Goal: Task Accomplishment & Management: Use online tool/utility

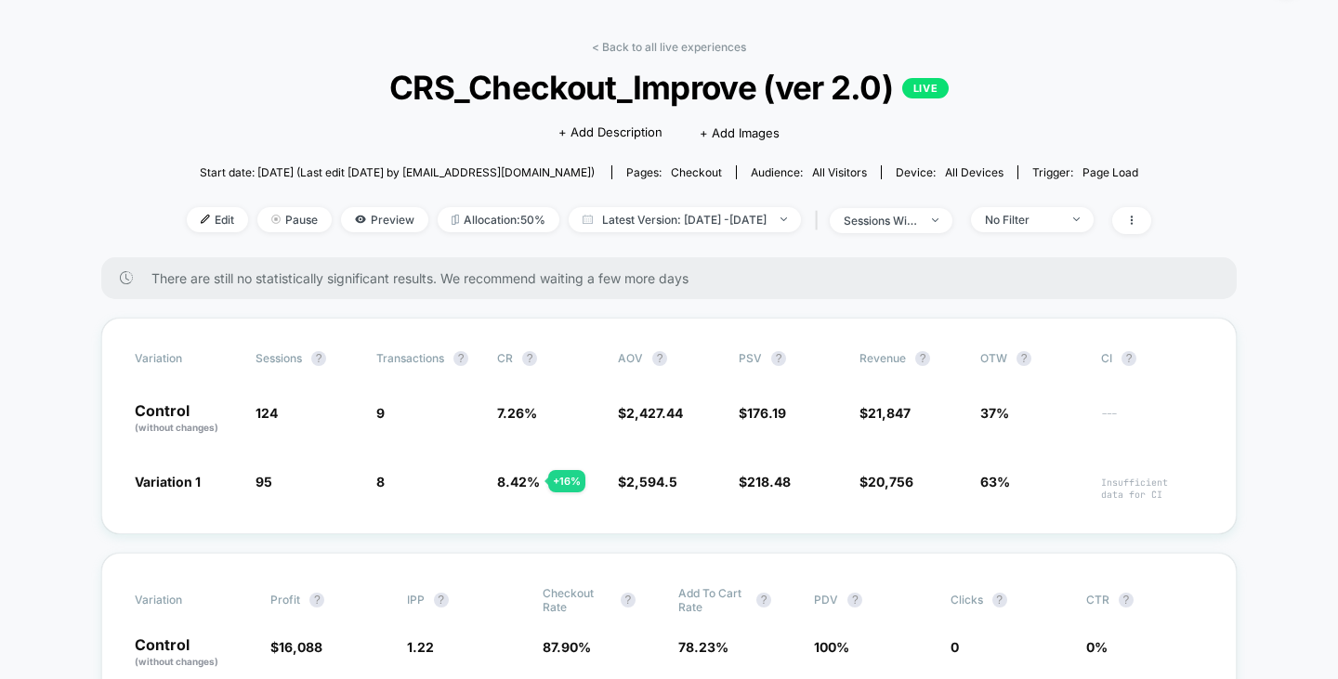
scroll to position [93, 0]
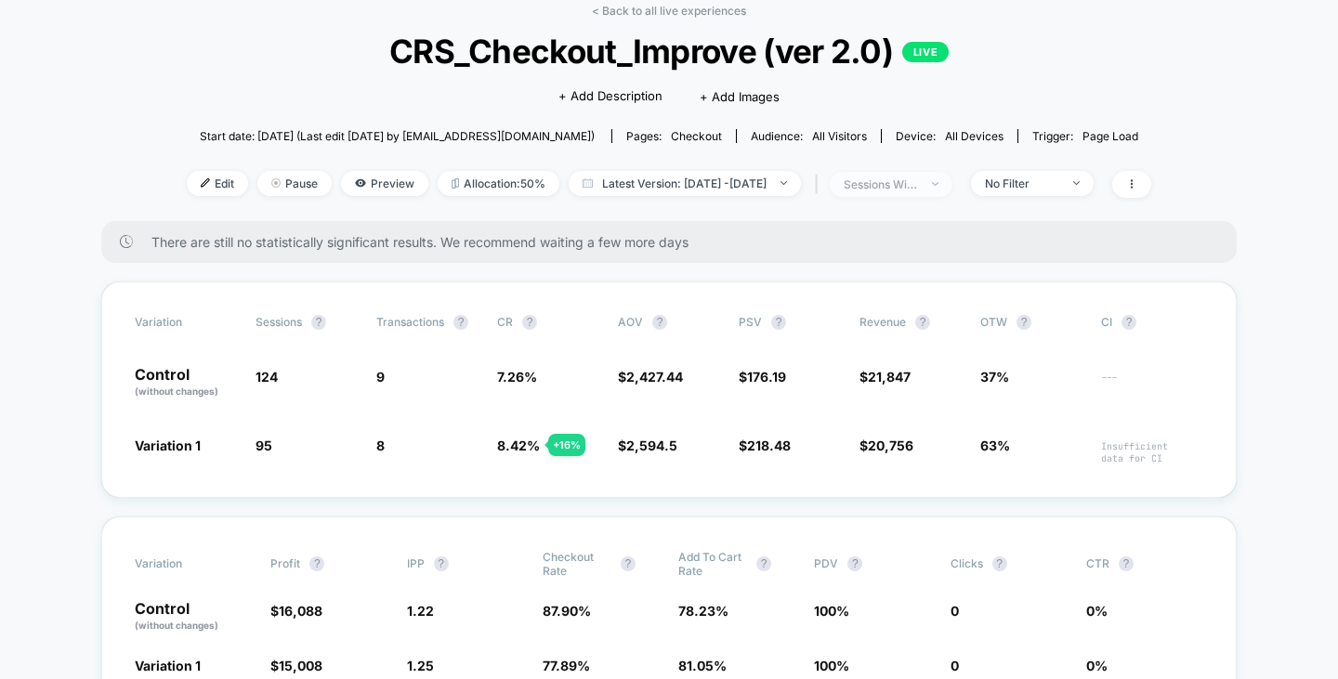
click at [918, 180] on div "sessions with impression" at bounding box center [881, 184] width 74 height 14
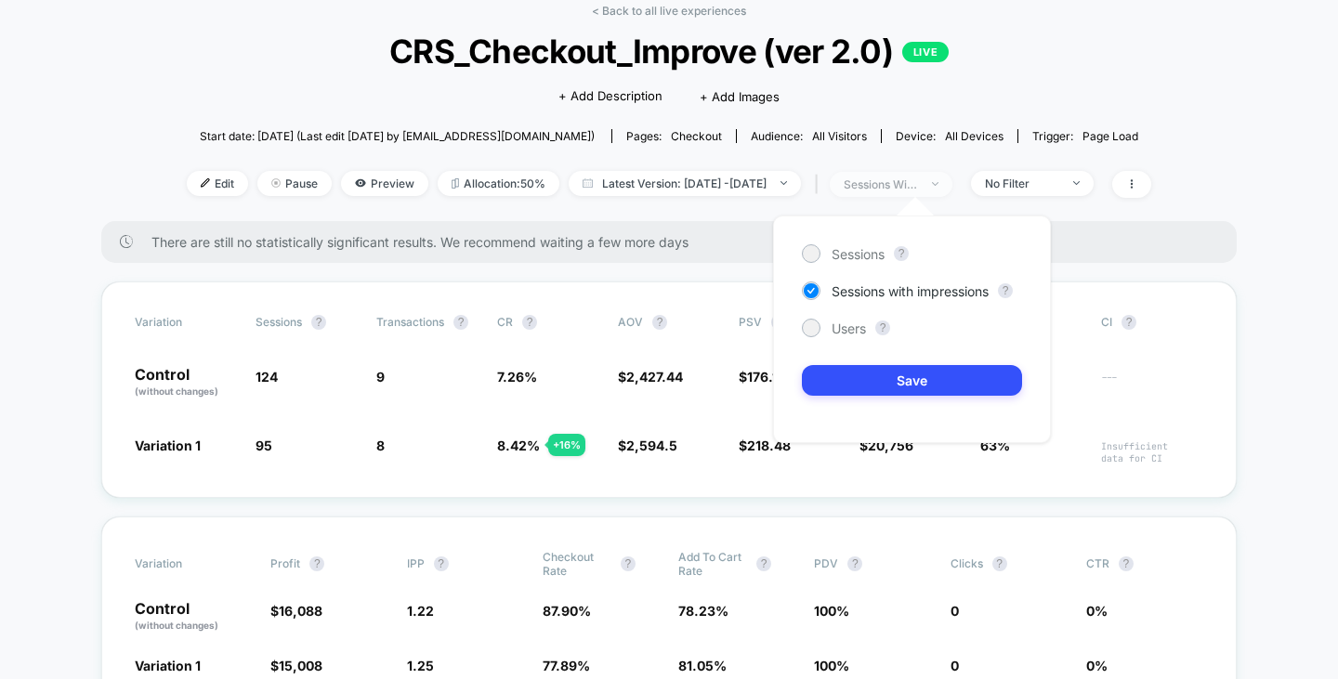
click at [918, 181] on div "sessions with impression" at bounding box center [881, 184] width 74 height 14
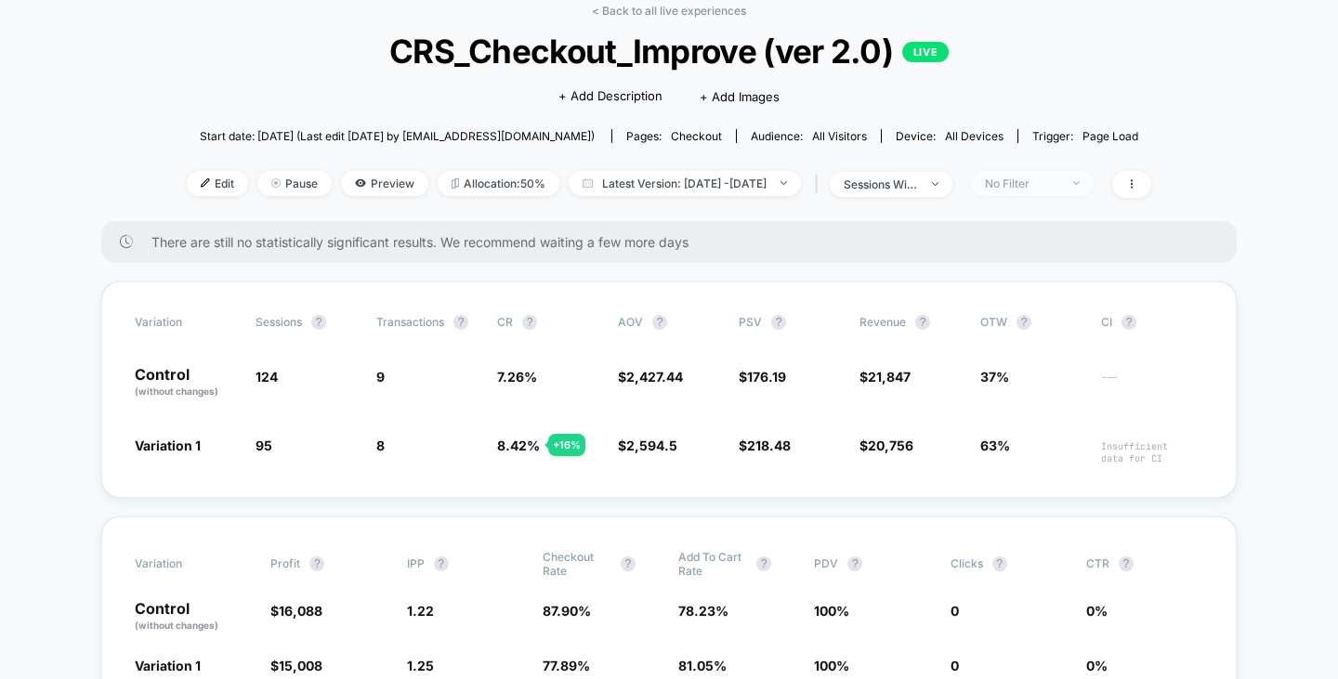
click at [1059, 177] on div "No Filter" at bounding box center [1022, 184] width 74 height 14
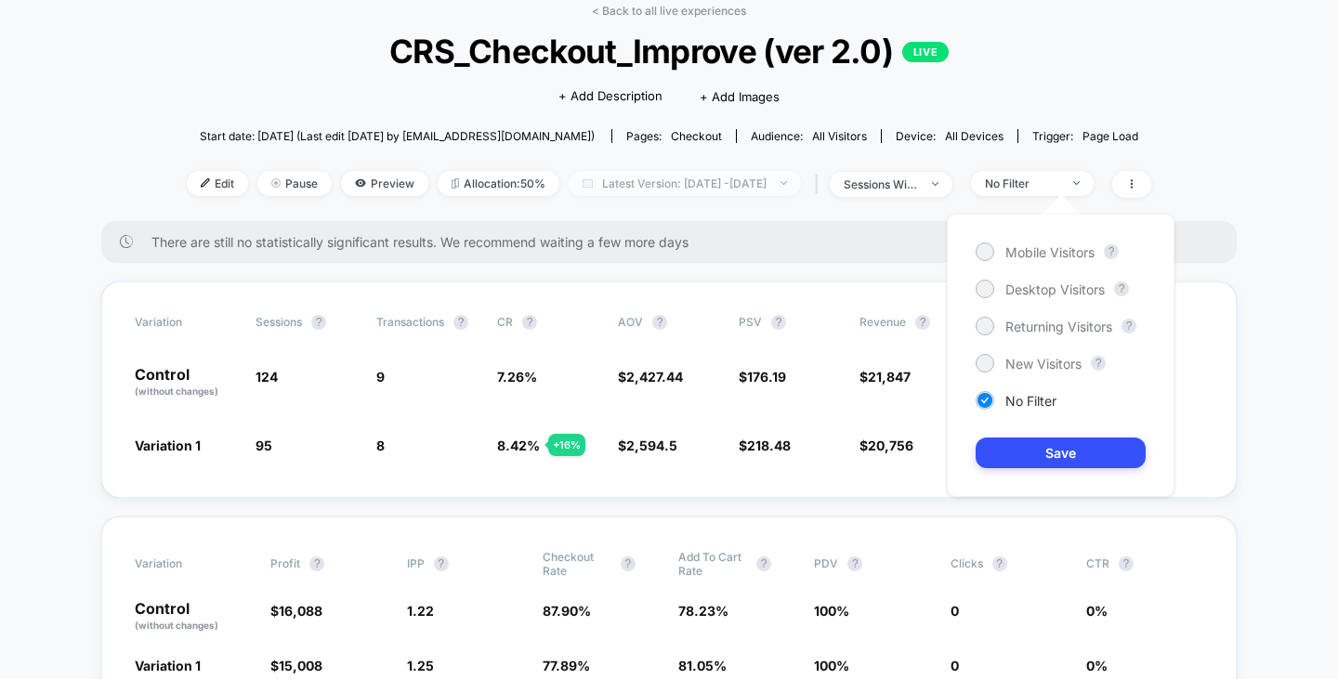
click at [801, 177] on span "Latest Version: [DATE] - [DATE]" at bounding box center [685, 183] width 232 height 25
select select "*"
select select "****"
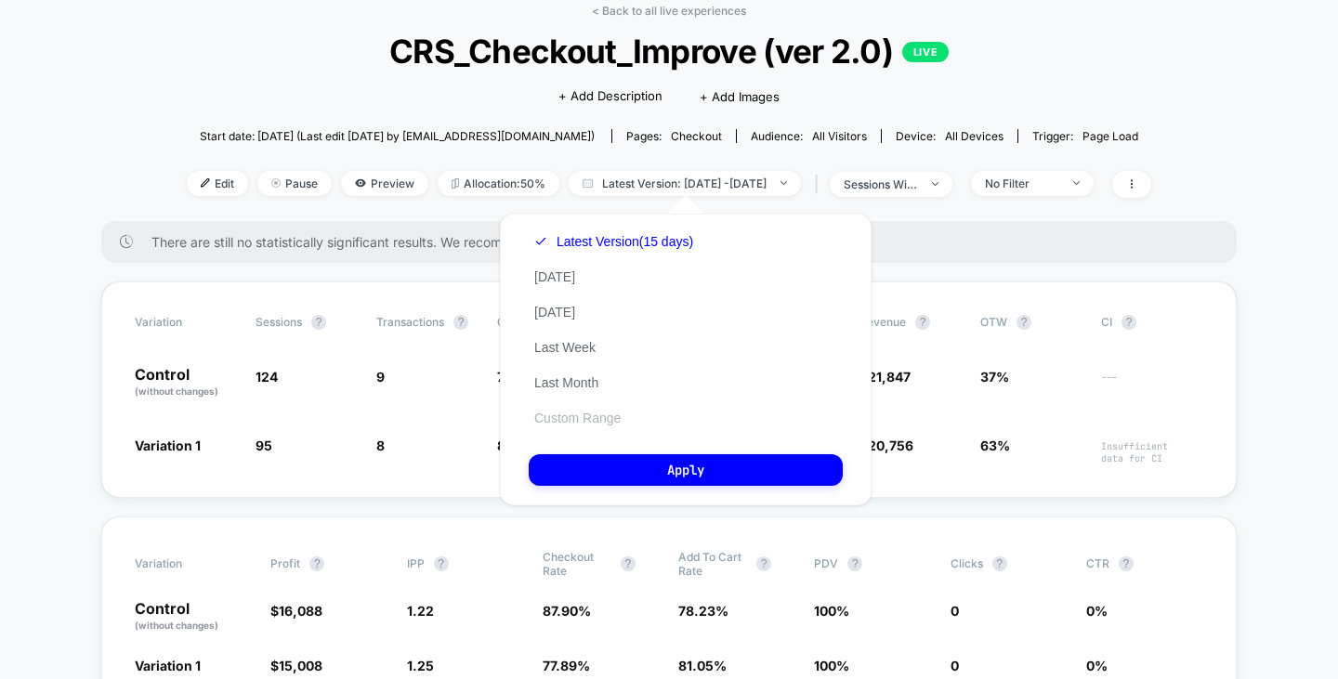
click at [560, 416] on button "Custom Range" at bounding box center [578, 418] width 98 height 17
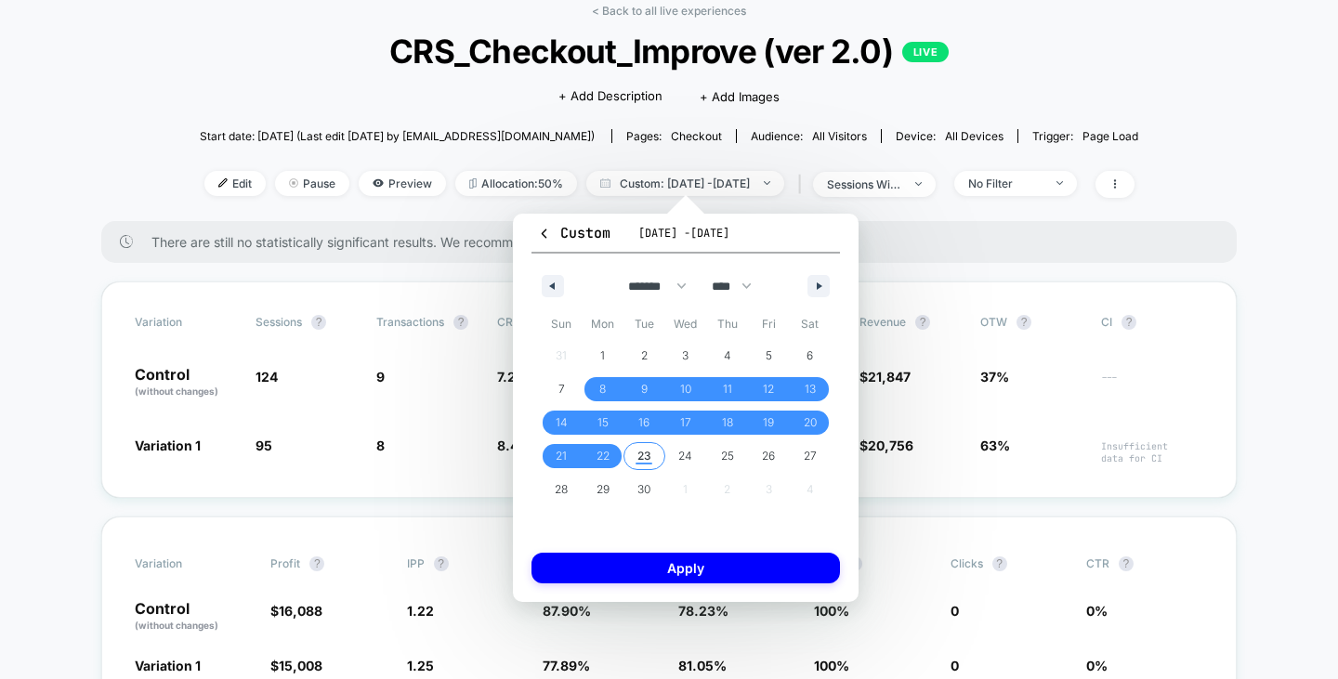
click at [646, 456] on span "23" at bounding box center [644, 456] width 14 height 33
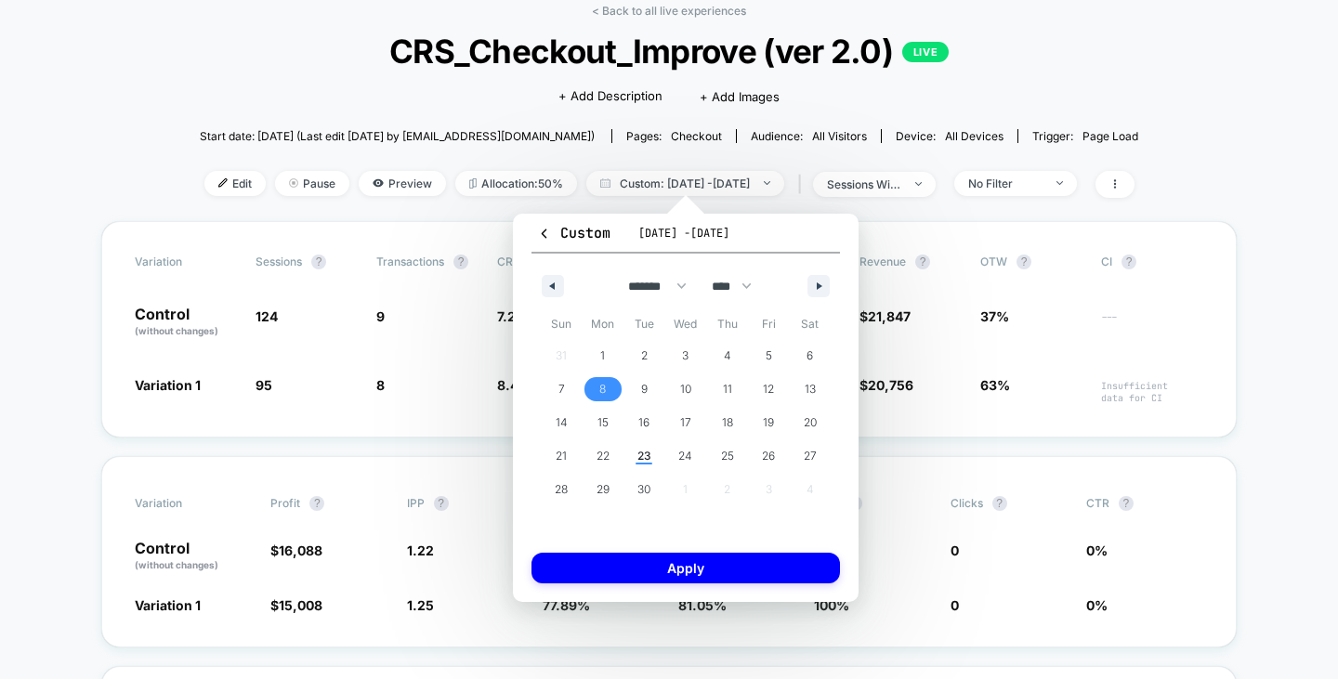
click at [602, 395] on span "8" at bounding box center [602, 389] width 7 height 33
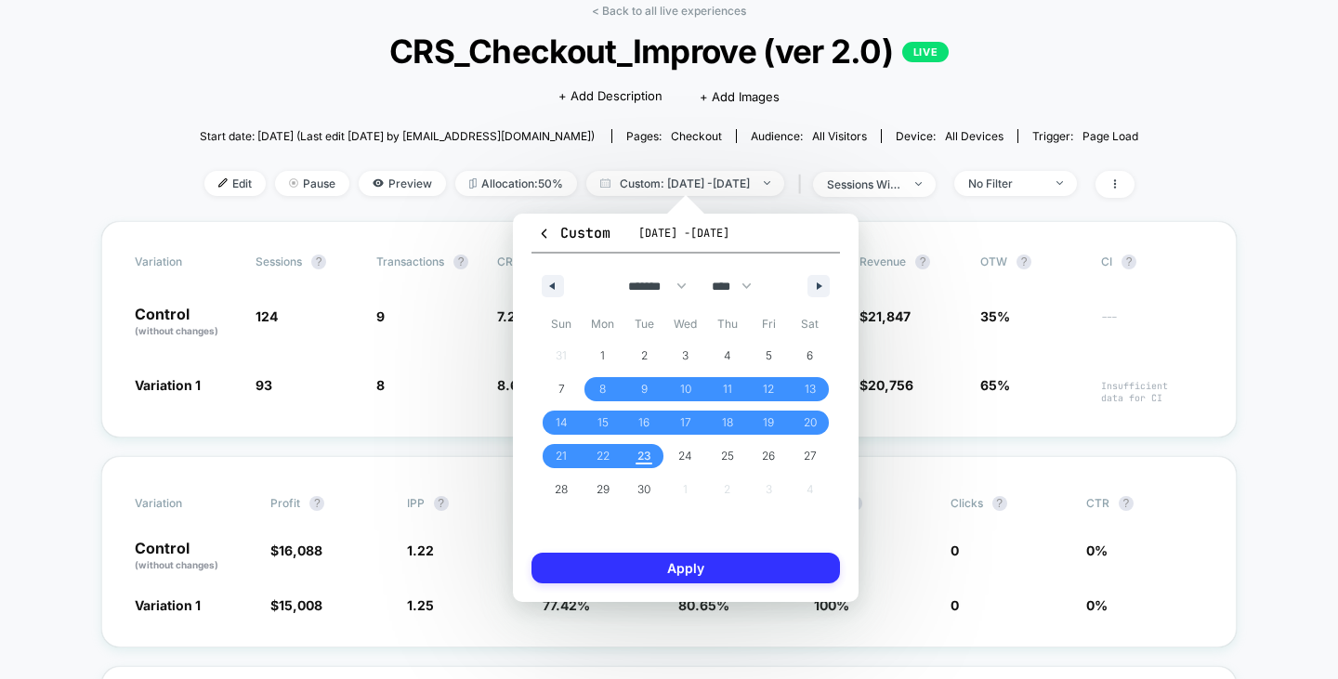
click at [658, 553] on button "Apply" at bounding box center [686, 568] width 309 height 31
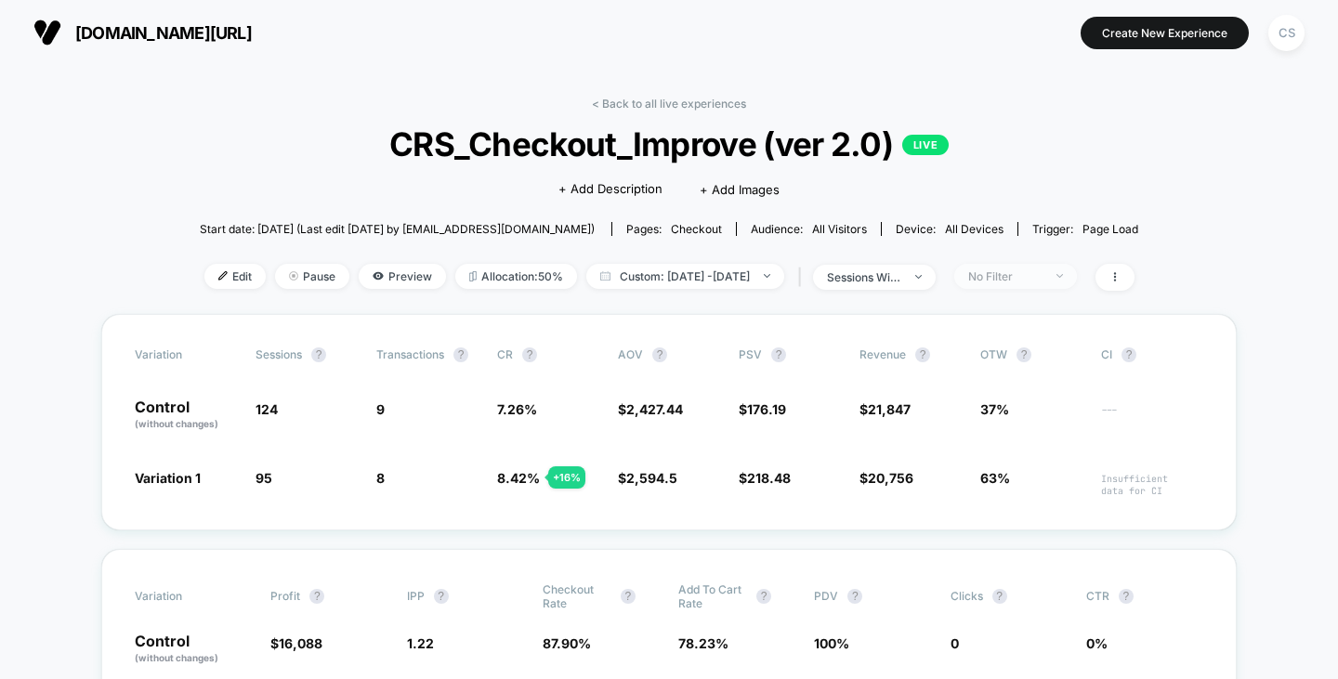
click at [1007, 271] on div "No Filter" at bounding box center [1005, 276] width 74 height 14
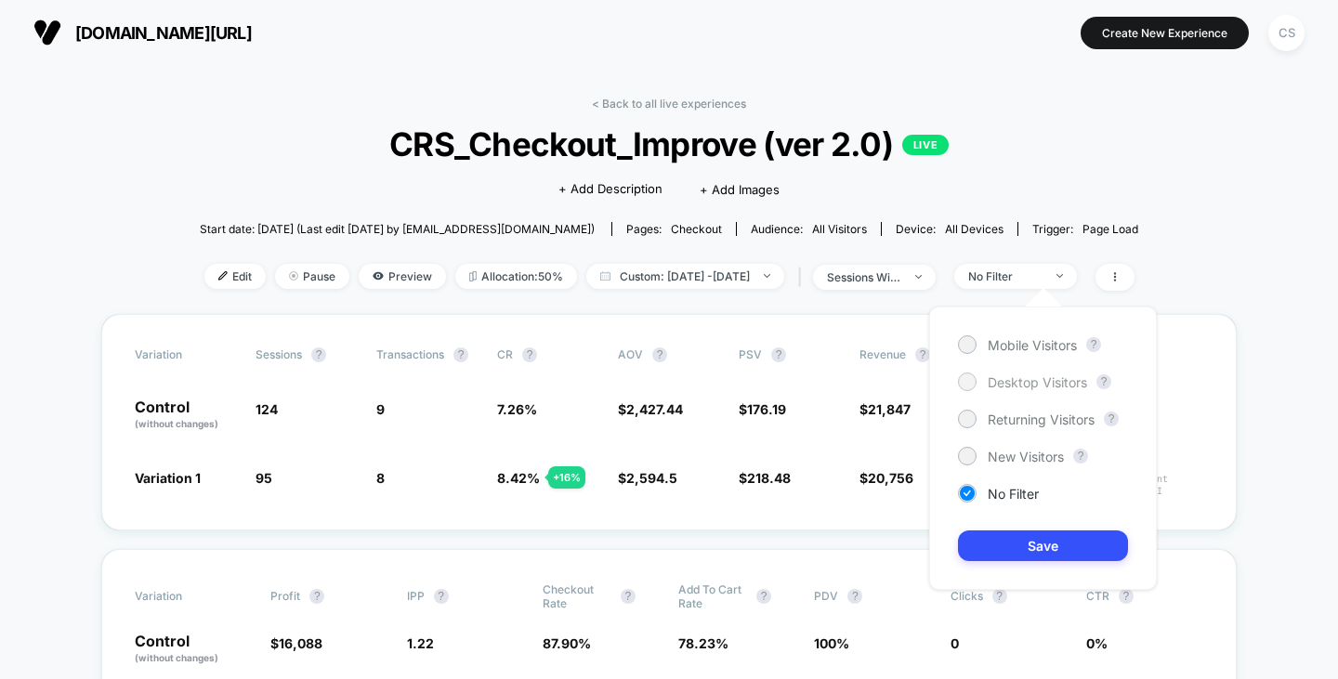
click at [1001, 387] on span "Desktop Visitors" at bounding box center [1037, 383] width 99 height 16
click at [1026, 543] on button "Save" at bounding box center [1043, 546] width 170 height 31
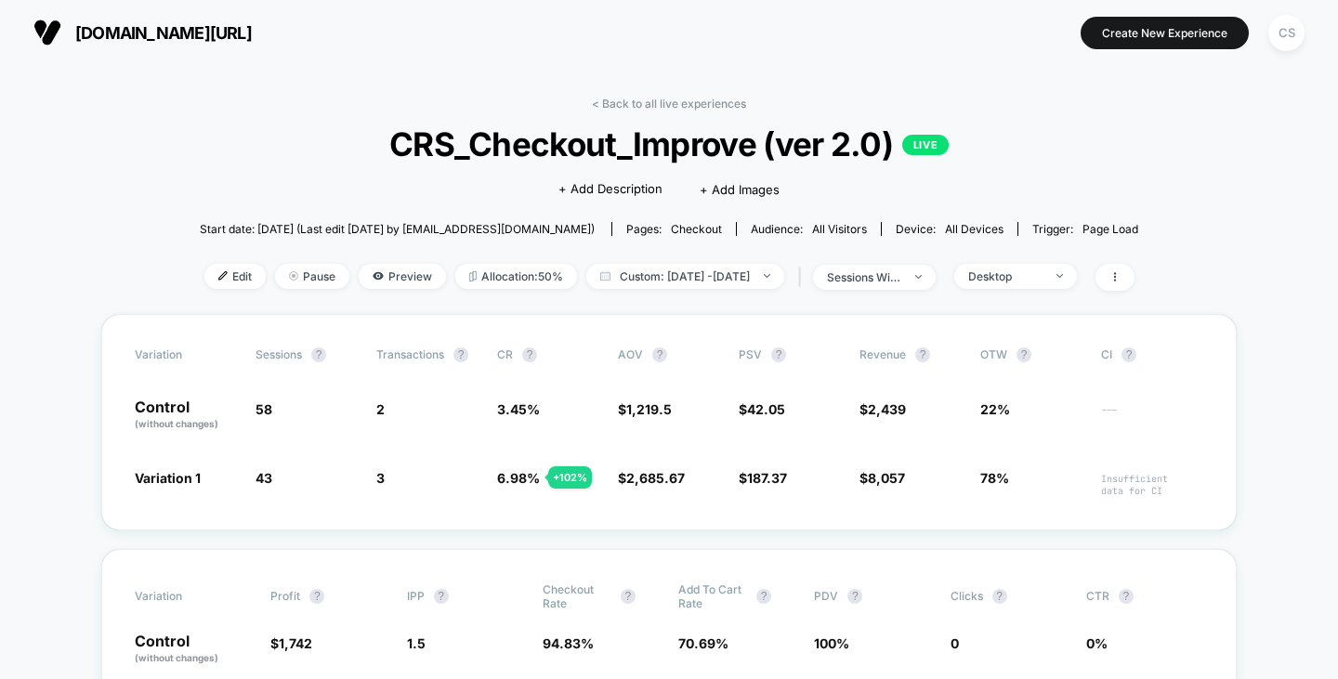
click at [1032, 253] on div "< Back to all live experiences CRS_Checkout_Improve (ver 2.0) LIVE Click to edi…" at bounding box center [669, 205] width 939 height 217
click at [1039, 276] on div "Desktop" at bounding box center [1005, 276] width 74 height 14
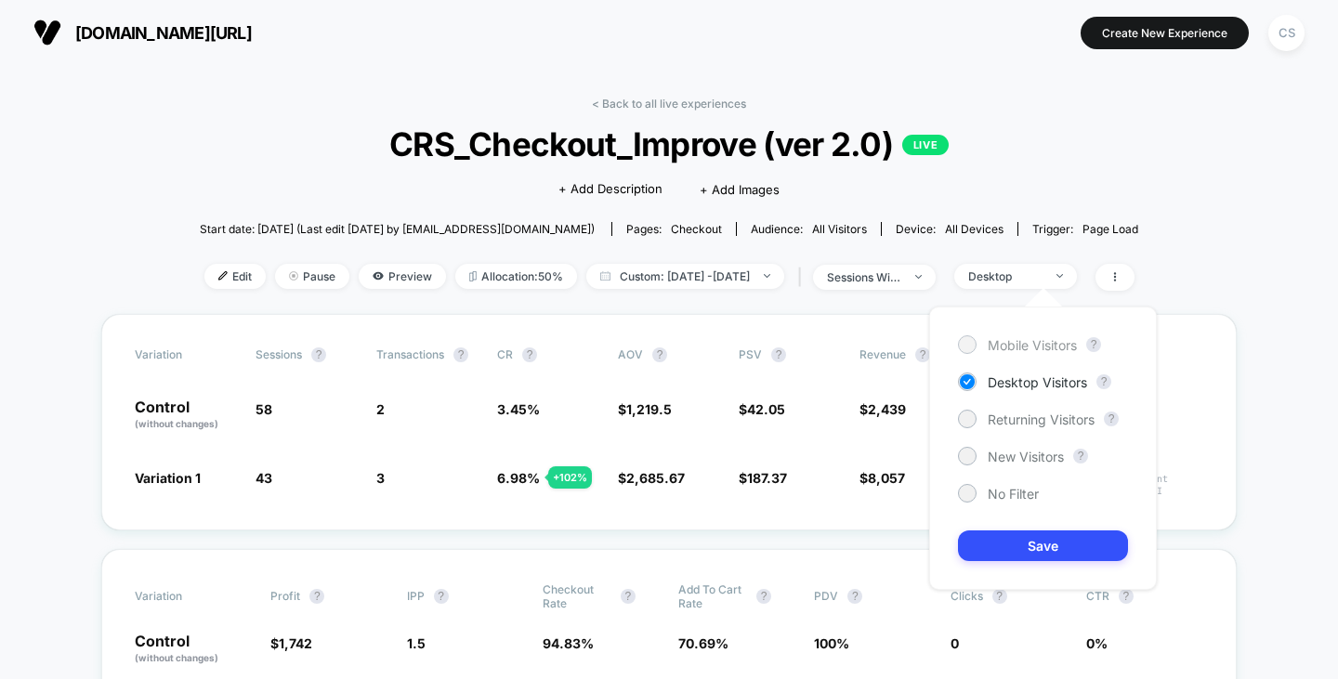
click at [1013, 337] on span "Mobile Visitors" at bounding box center [1032, 345] width 89 height 16
click at [1023, 560] on button "Save" at bounding box center [1043, 546] width 170 height 31
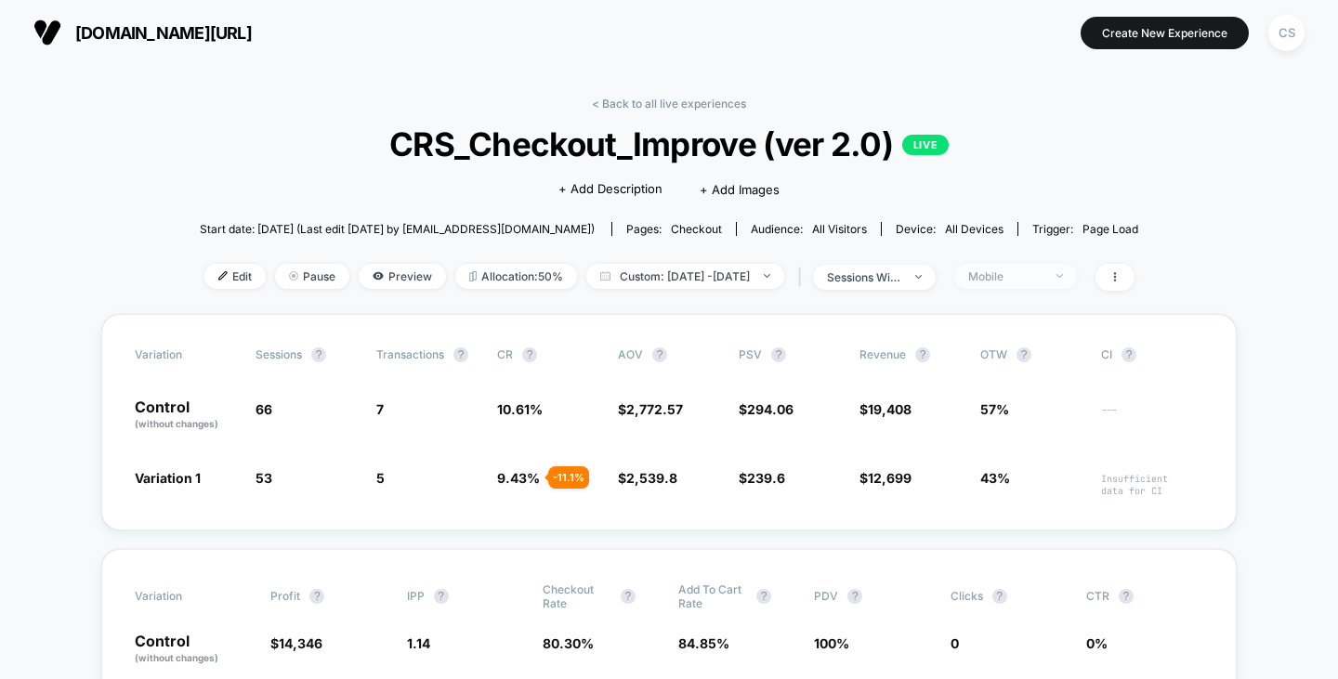
click at [1024, 268] on span "Mobile" at bounding box center [1015, 276] width 123 height 25
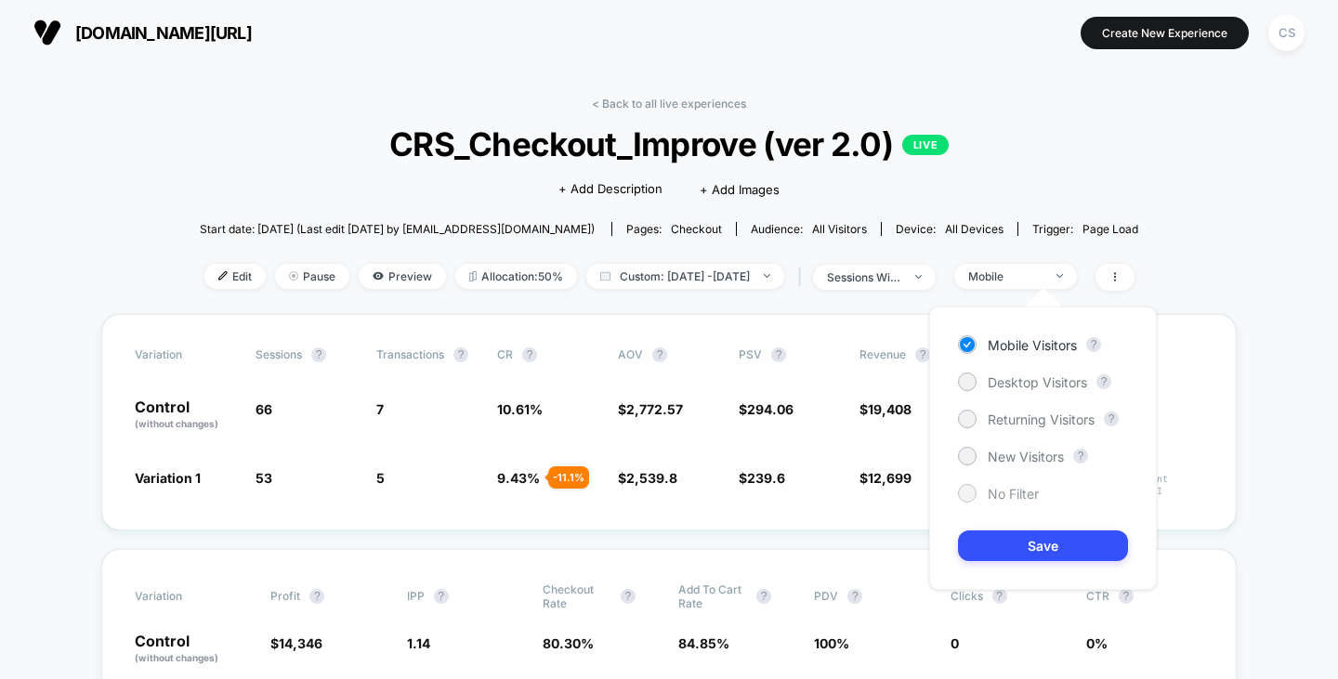
click at [1004, 488] on span "No Filter" at bounding box center [1013, 494] width 51 height 16
click at [1007, 544] on button "Save" at bounding box center [1043, 546] width 170 height 31
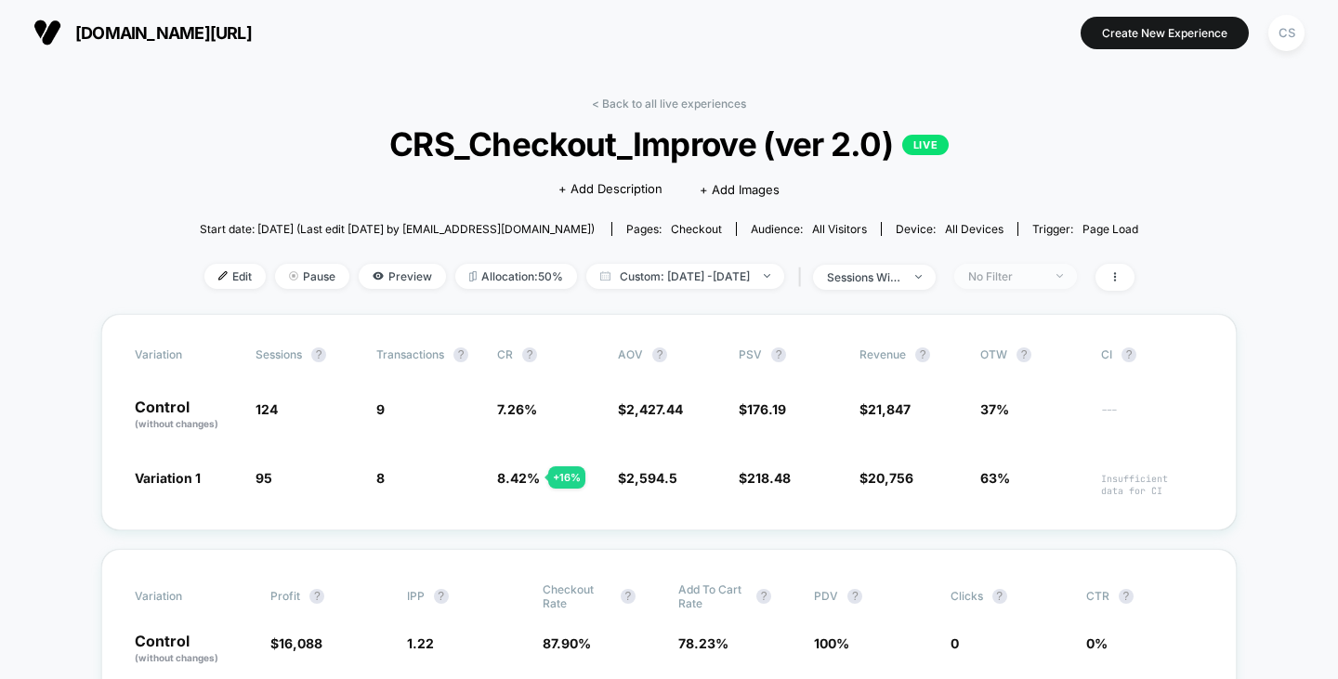
click at [1017, 279] on div "No Filter" at bounding box center [1005, 276] width 74 height 14
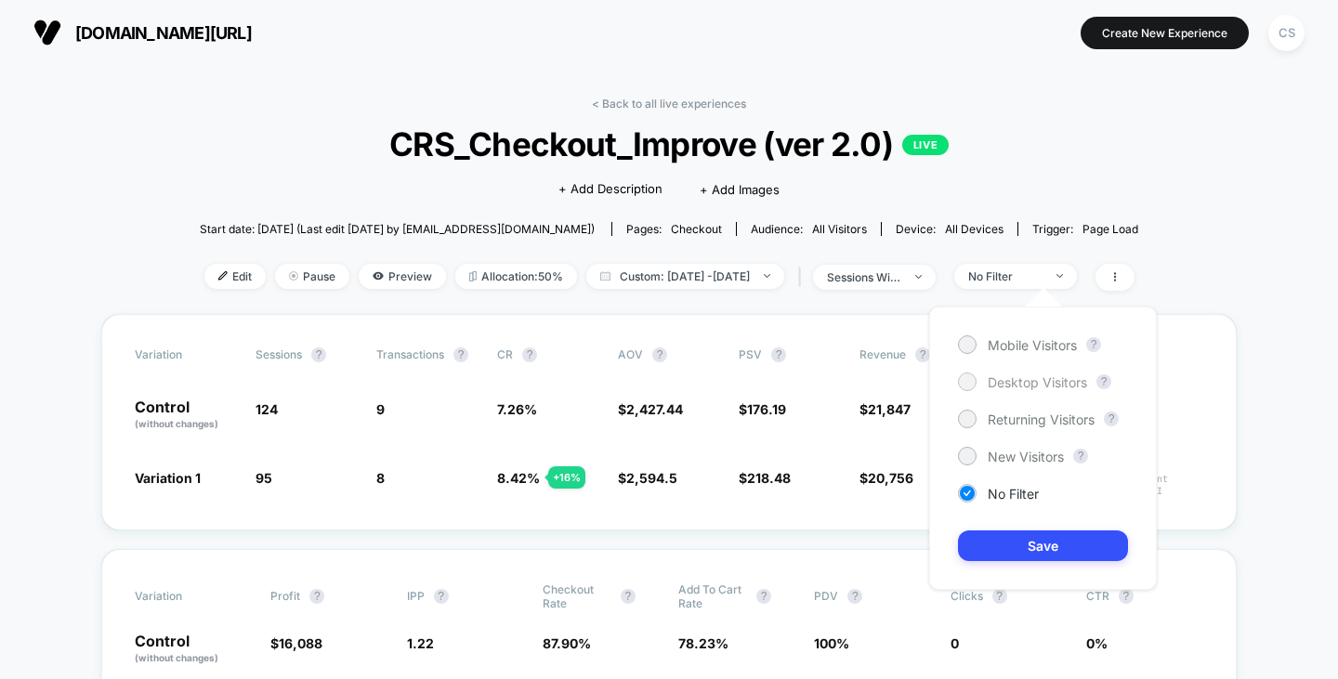
click at [999, 386] on span "Desktop Visitors" at bounding box center [1037, 383] width 99 height 16
click at [1023, 533] on button "Save" at bounding box center [1043, 546] width 170 height 31
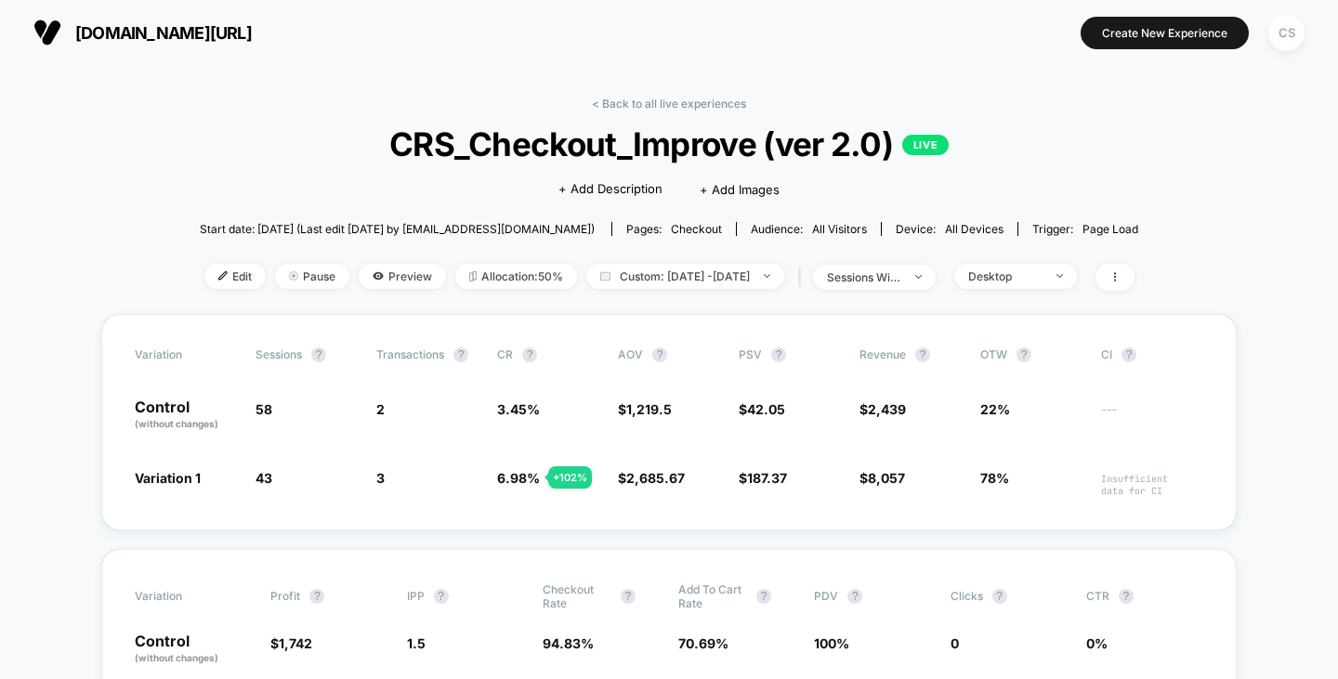
click at [1011, 259] on div "< Back to all live experiences CRS_Checkout_Improve (ver 2.0) LIVE Click to edi…" at bounding box center [669, 205] width 939 height 217
click at [1024, 273] on div "Desktop" at bounding box center [1005, 276] width 74 height 14
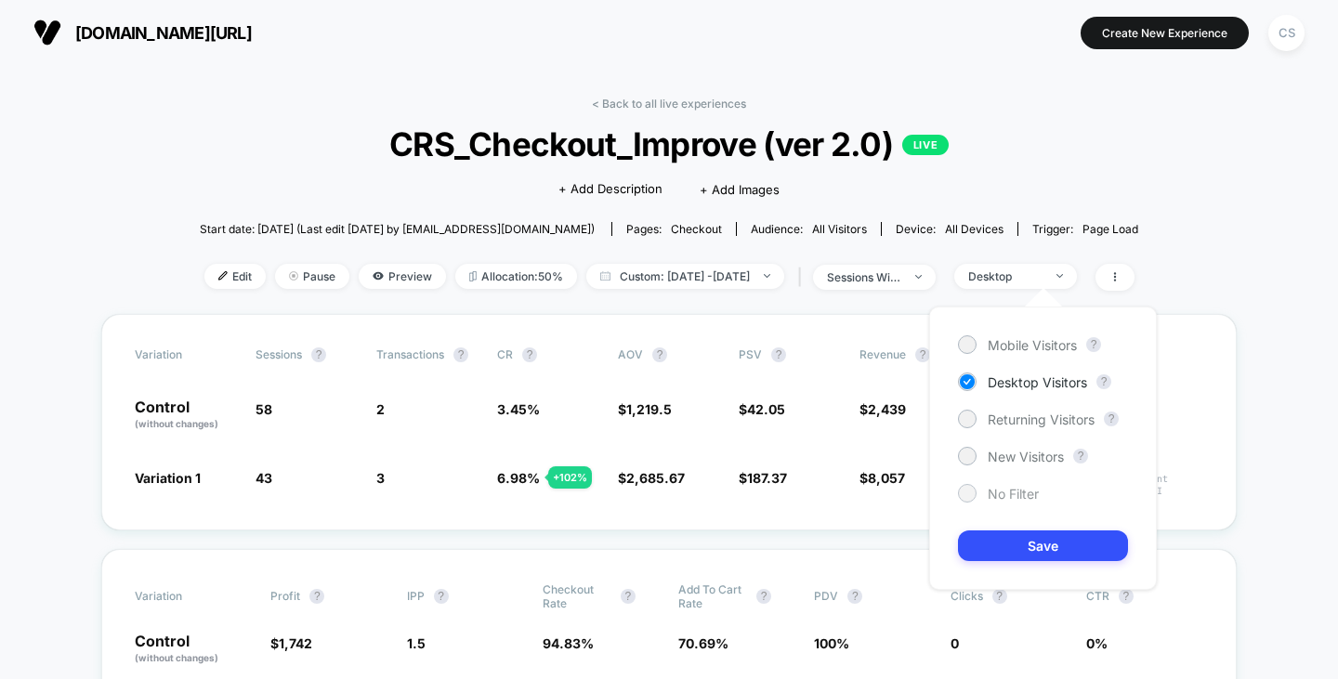
click at [1015, 489] on span "No Filter" at bounding box center [1013, 494] width 51 height 16
click at [1014, 546] on button "Save" at bounding box center [1043, 546] width 170 height 31
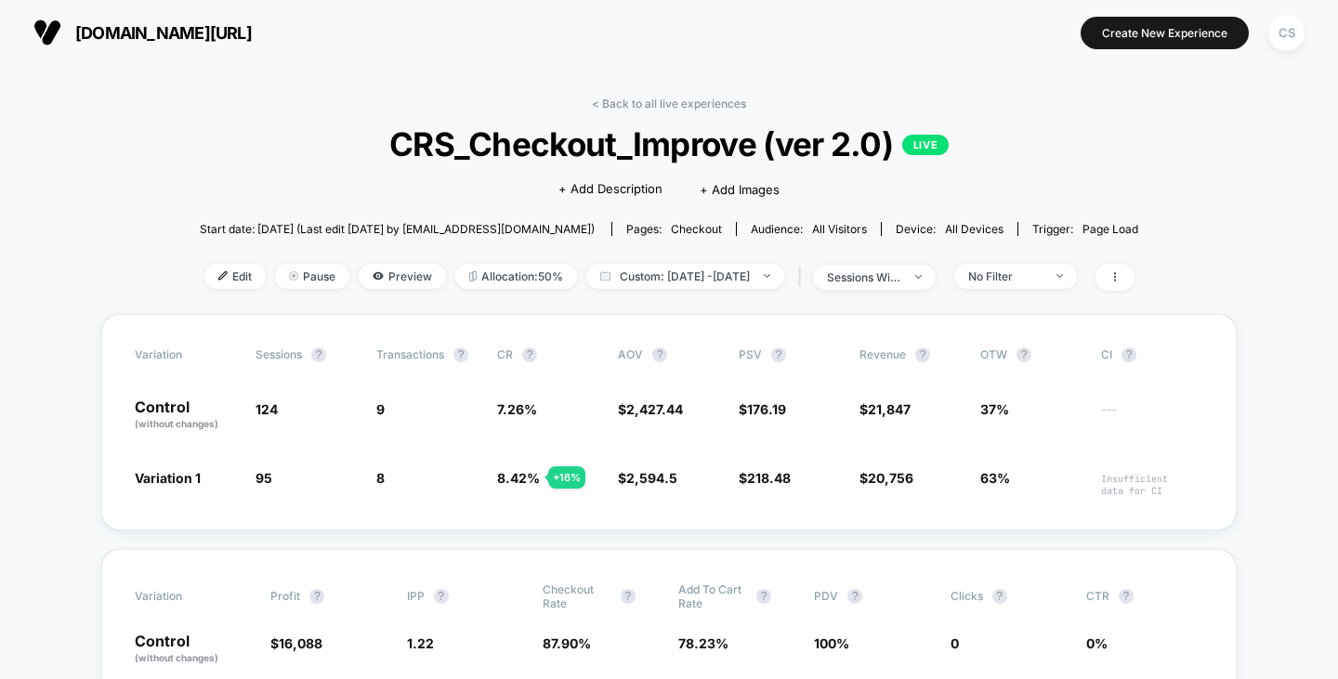
click at [1058, 161] on span "CRS_Checkout_Improve (ver 2.0) LIVE" at bounding box center [669, 144] width 845 height 39
click at [1005, 273] on div "No Filter" at bounding box center [1005, 276] width 74 height 14
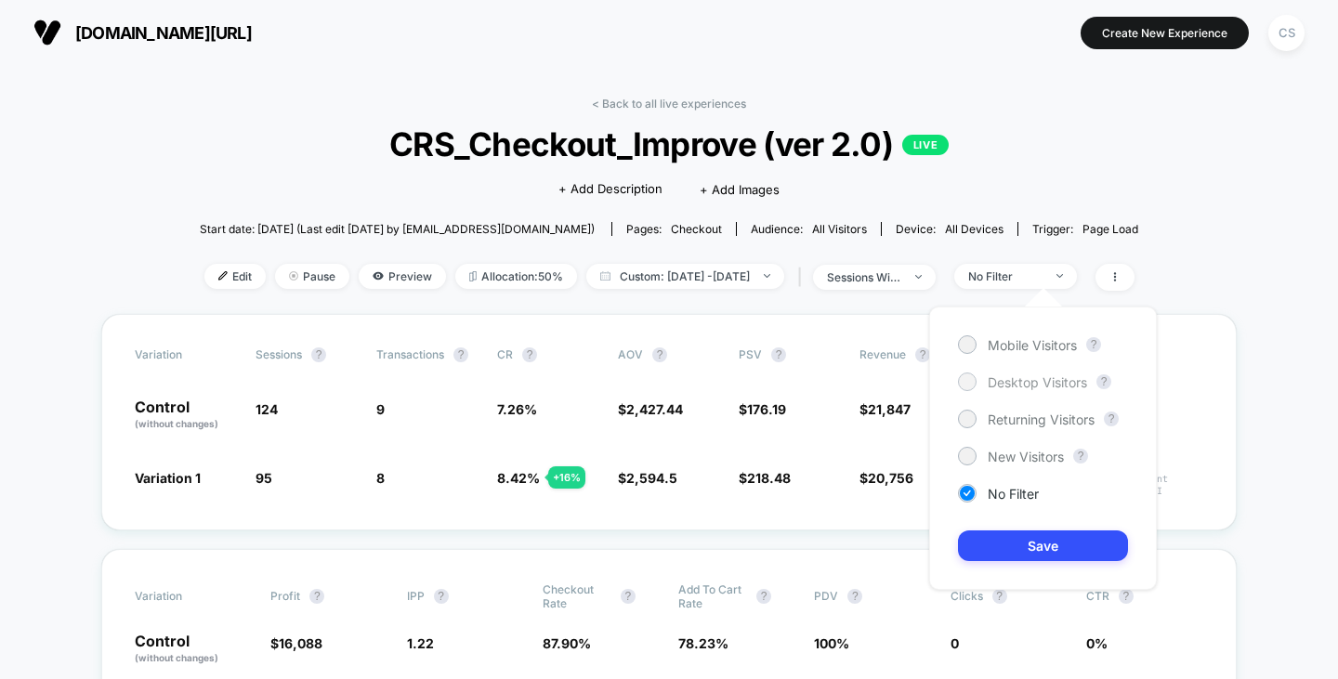
click at [1008, 378] on span "Desktop Visitors" at bounding box center [1037, 383] width 99 height 16
click at [1025, 545] on button "Save" at bounding box center [1043, 546] width 170 height 31
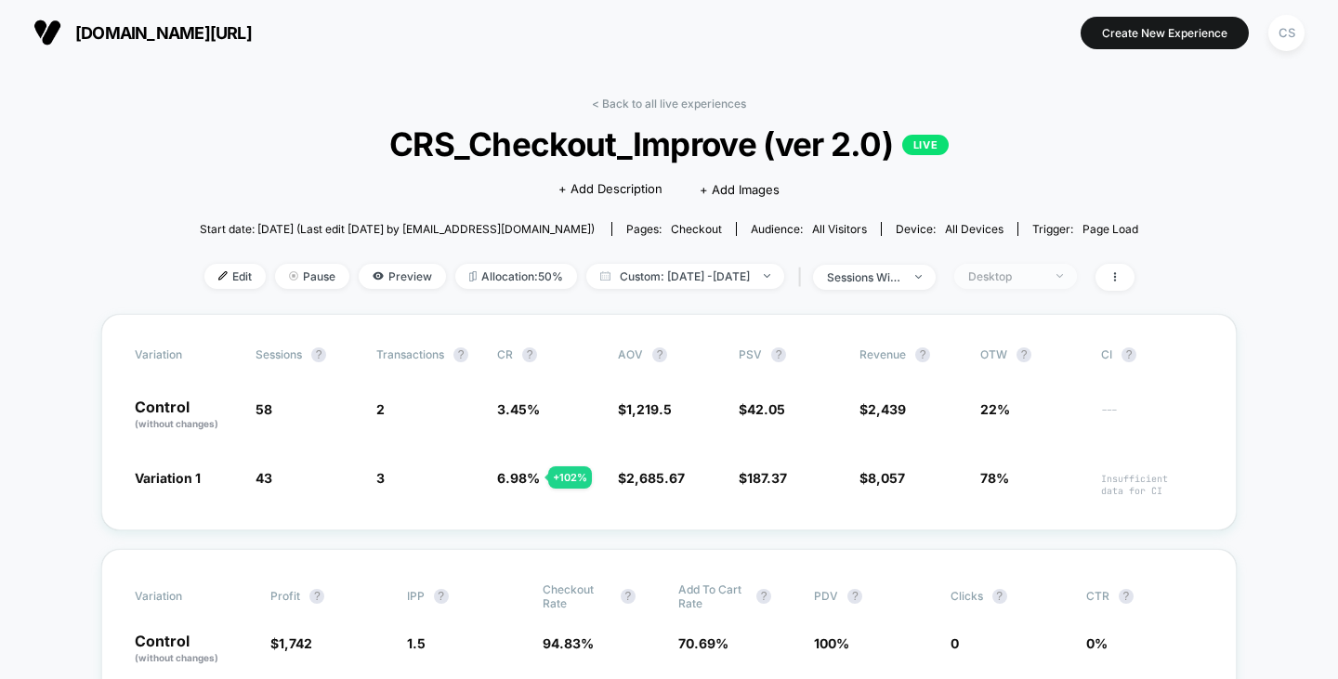
click at [1019, 275] on div "Desktop" at bounding box center [1005, 276] width 74 height 14
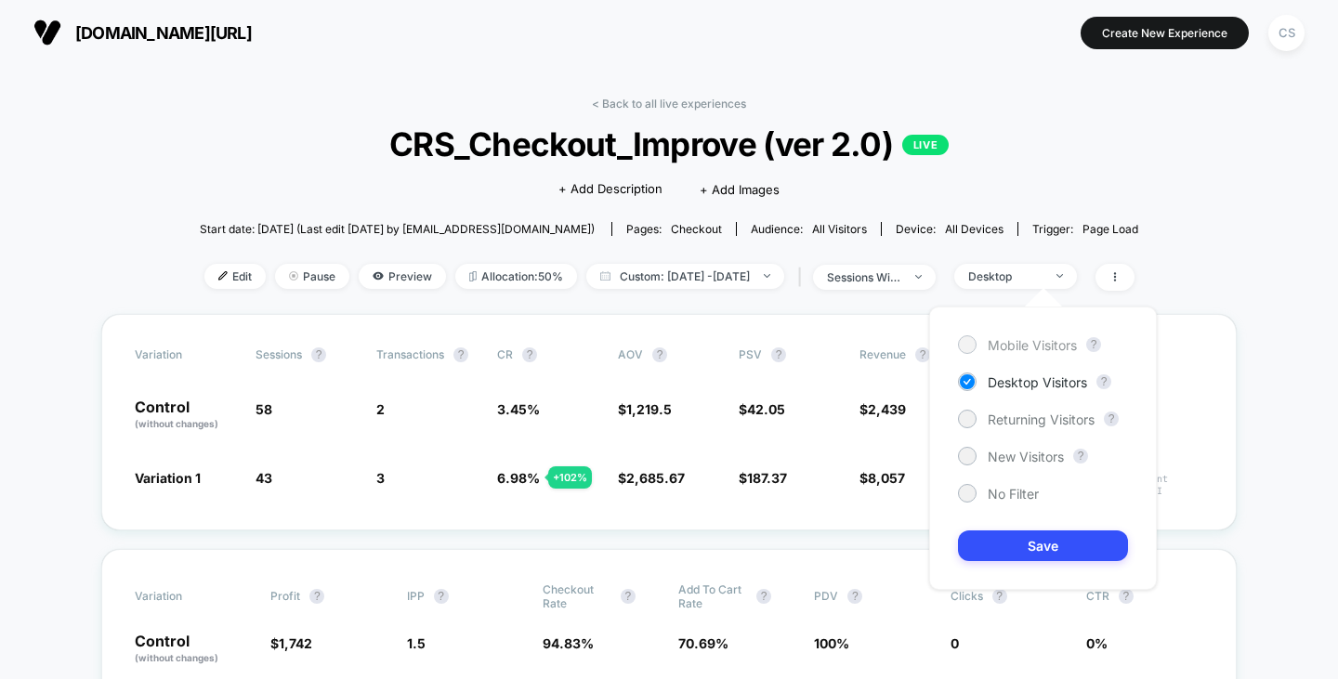
click at [1019, 346] on span "Mobile Visitors" at bounding box center [1032, 345] width 89 height 16
click at [1035, 539] on button "Save" at bounding box center [1043, 546] width 170 height 31
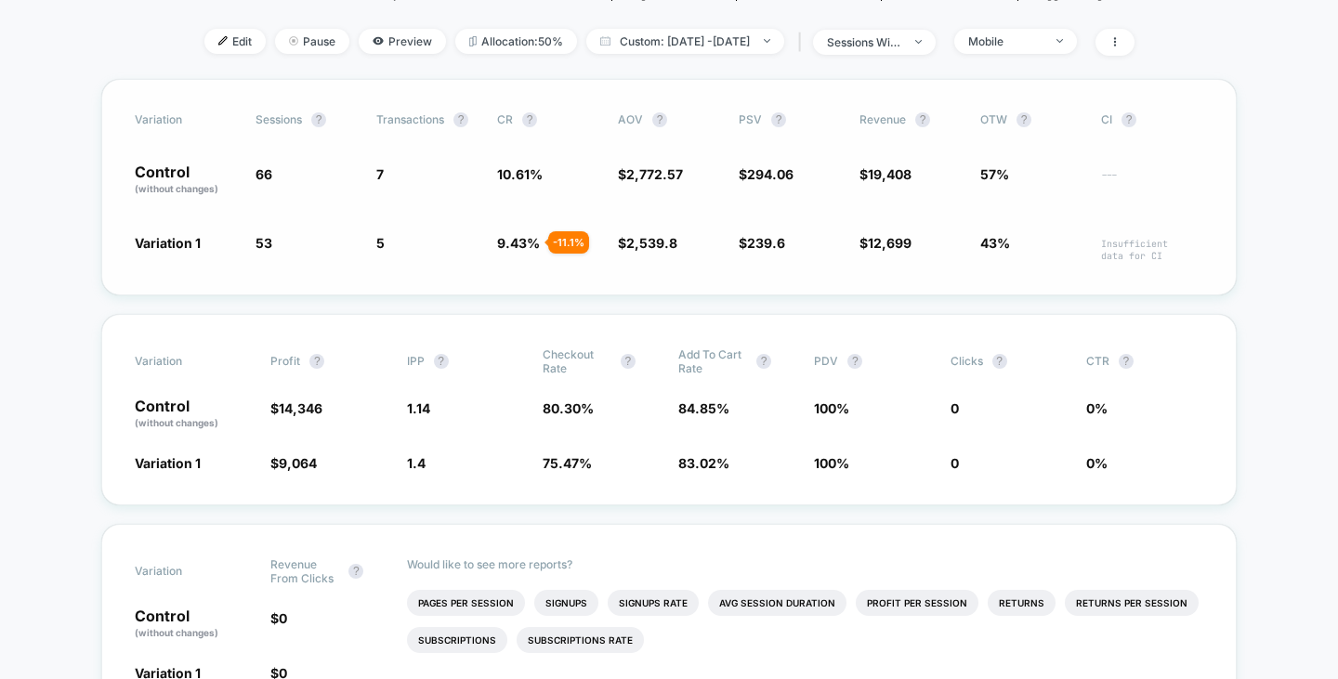
scroll to position [279, 0]
